Goal: Entertainment & Leisure: Consume media (video, audio)

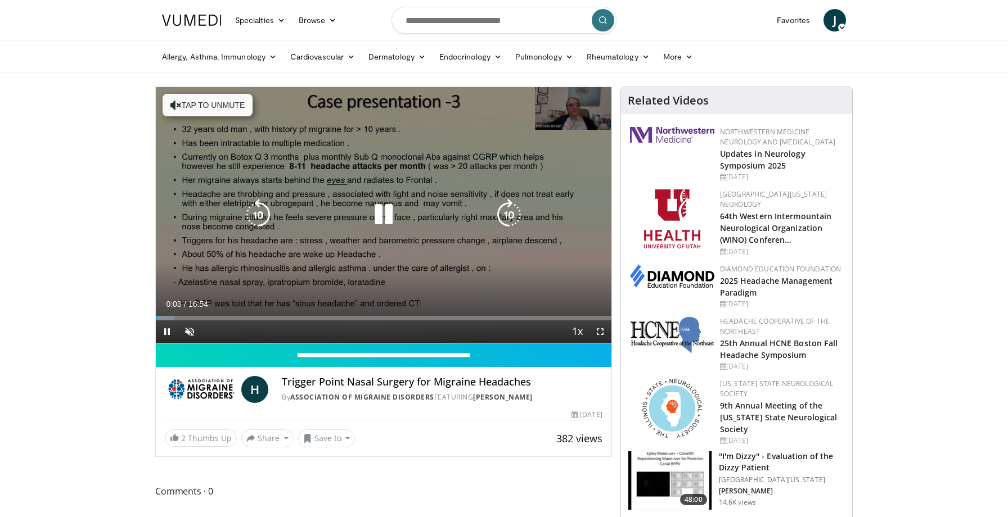
click at [384, 214] on icon "Video Player" at bounding box center [383, 214] width 31 height 31
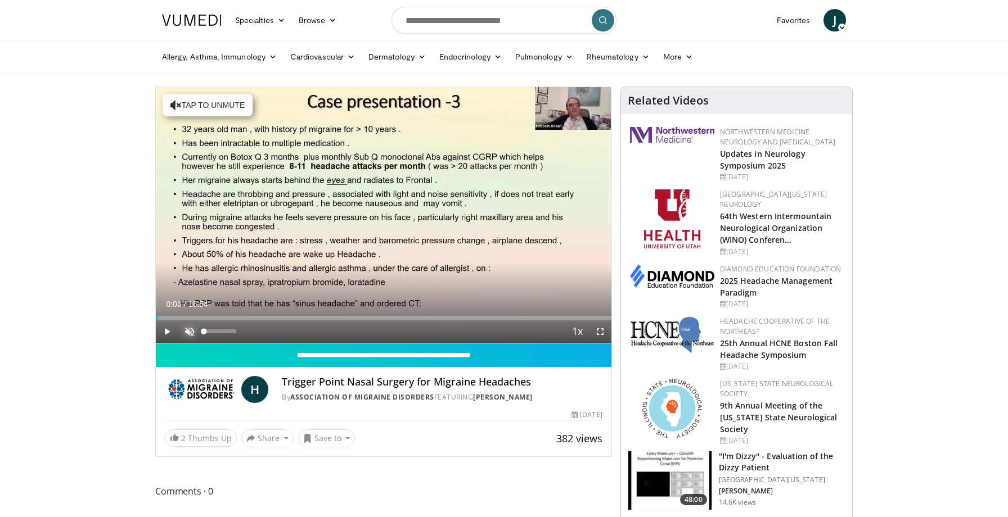
click at [190, 330] on span "Video Player" at bounding box center [189, 332] width 22 height 22
click at [190, 327] on span "Video Player" at bounding box center [189, 332] width 22 height 22
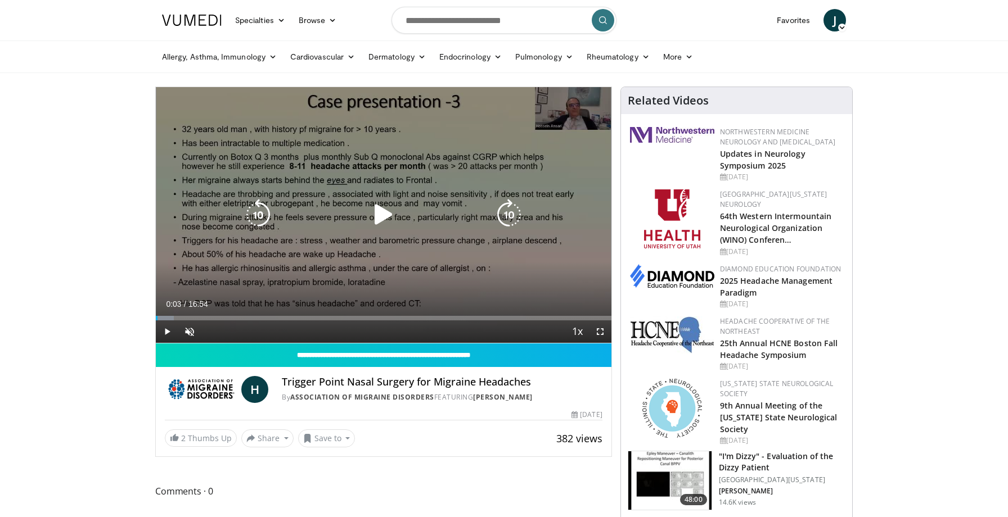
click at [381, 211] on icon "Video Player" at bounding box center [383, 214] width 31 height 31
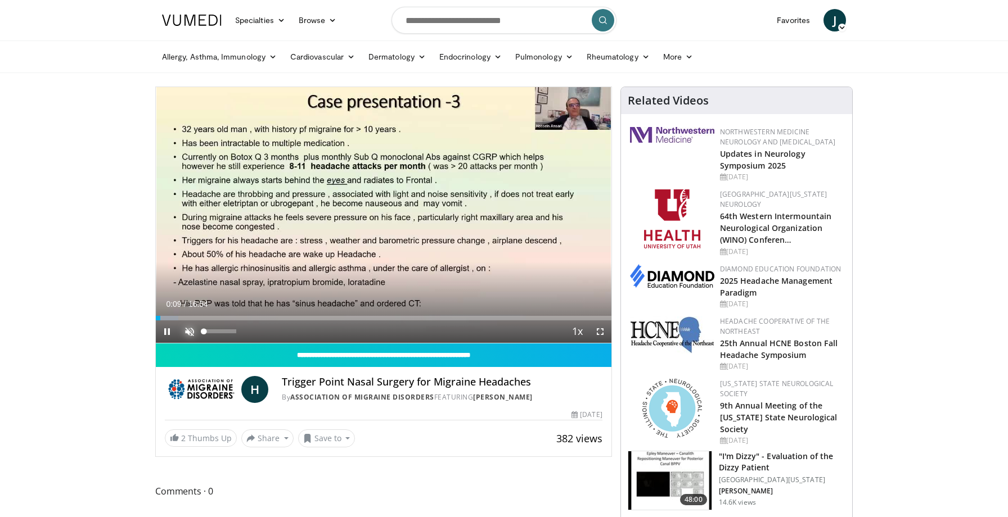
click at [188, 332] on span "Video Player" at bounding box center [189, 332] width 22 height 22
drag, startPoint x: 210, startPoint y: 320, endPoint x: 204, endPoint y: 318, distance: 6.6
click at [204, 318] on div "Loaded : 18.70% 01:46 01:46" at bounding box center [384, 318] width 456 height 4
click at [168, 330] on span "Video Player" at bounding box center [167, 332] width 22 height 22
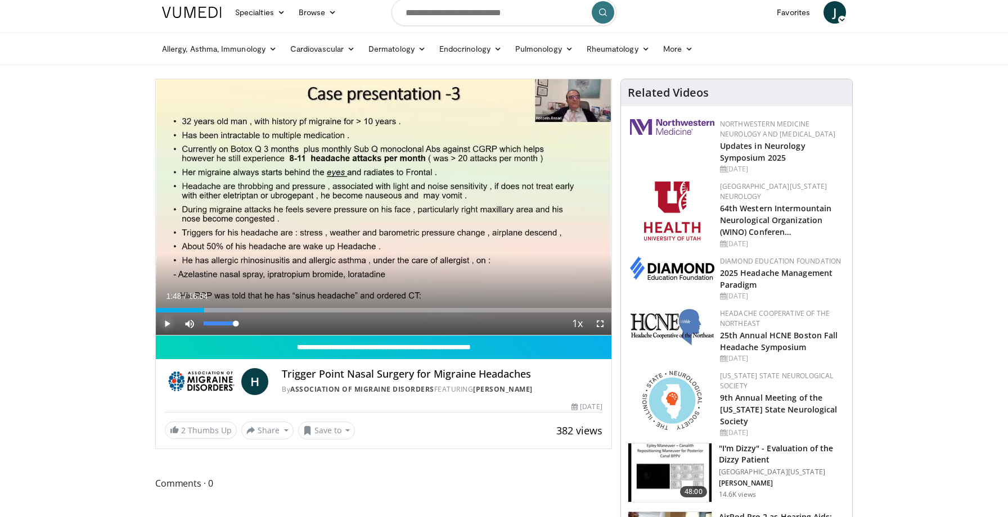
scroll to position [3, 0]
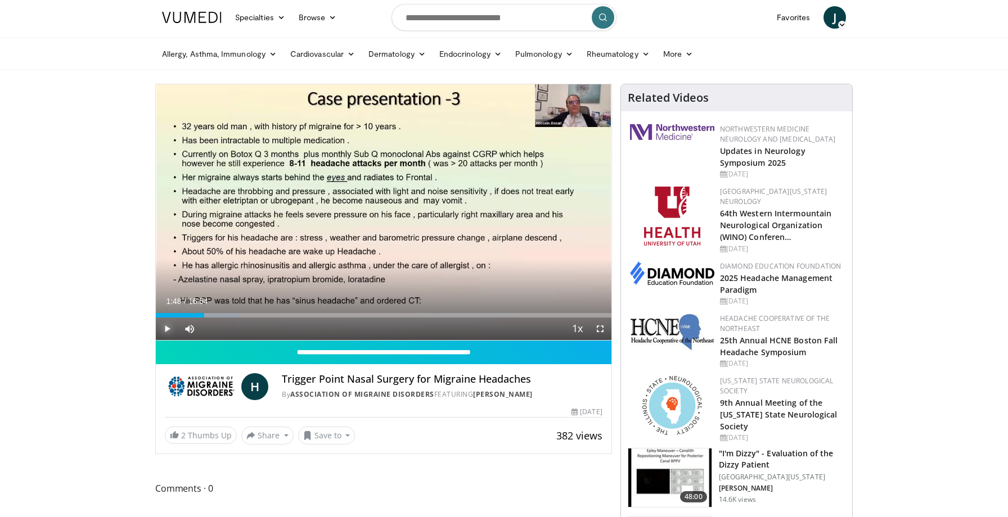
click at [166, 328] on span "Video Player" at bounding box center [167, 329] width 22 height 22
click at [163, 329] on span "Video Player" at bounding box center [167, 329] width 22 height 22
click at [168, 329] on span "Video Player" at bounding box center [167, 329] width 22 height 22
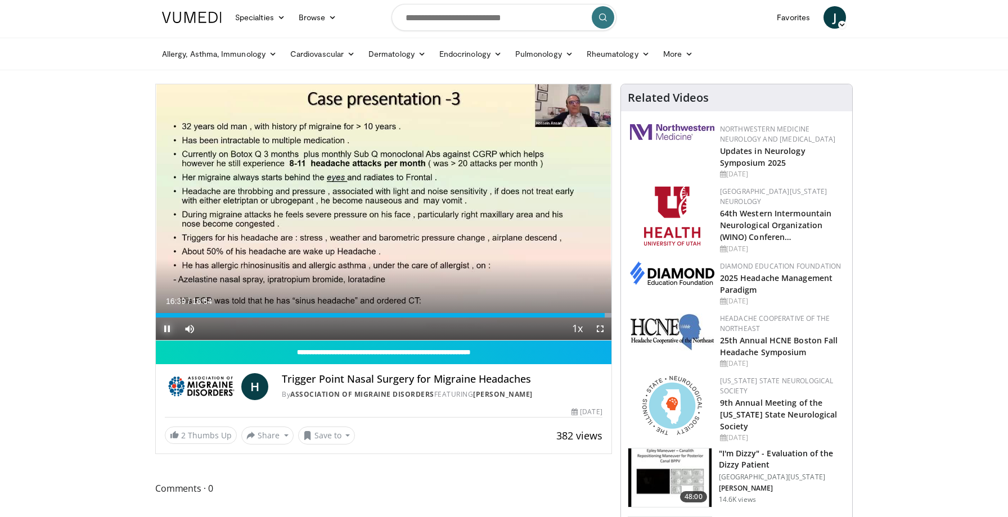
click at [170, 328] on span "Video Player" at bounding box center [167, 329] width 22 height 22
click at [165, 328] on span "Video Player" at bounding box center [167, 329] width 22 height 22
